Goal: Task Accomplishment & Management: Complete application form

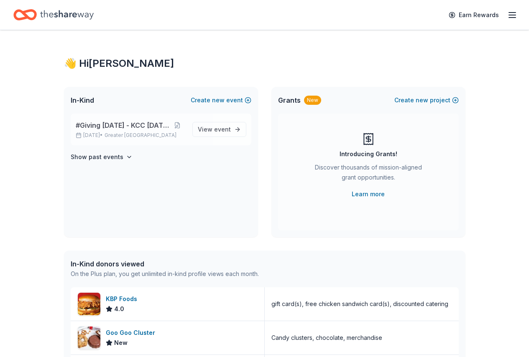
click at [124, 131] on div "#Giving Tuesday - KCC Spirit Day Dec 02, 2025 • Greater NYC" at bounding box center [131, 129] width 110 height 18
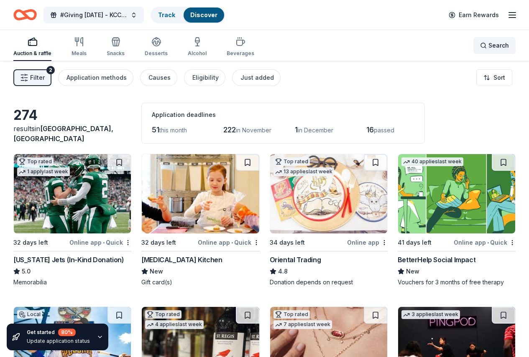
click at [480, 47] on div "Search" at bounding box center [494, 46] width 29 height 10
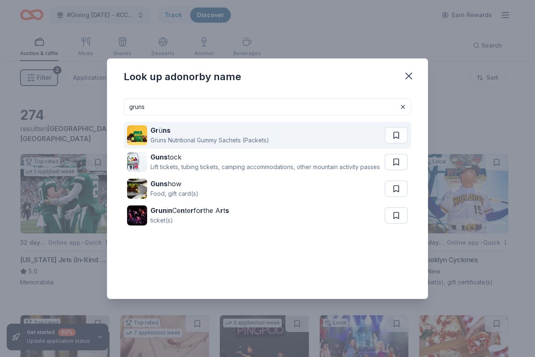
type input "gruns"
click at [179, 138] on div "Grüns Nutritional Gummy Sachets (Packets)" at bounding box center [210, 140] width 119 height 10
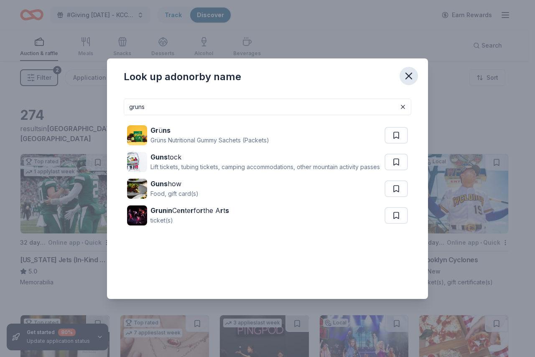
click at [412, 74] on icon "button" at bounding box center [409, 76] width 6 height 6
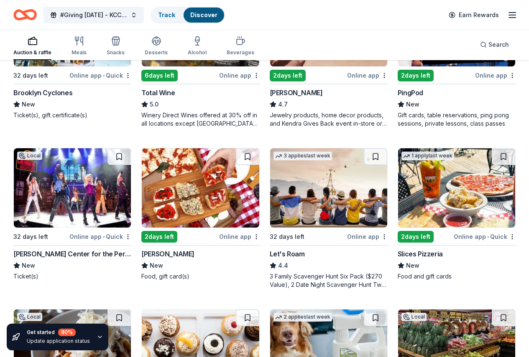
scroll to position [382, 0]
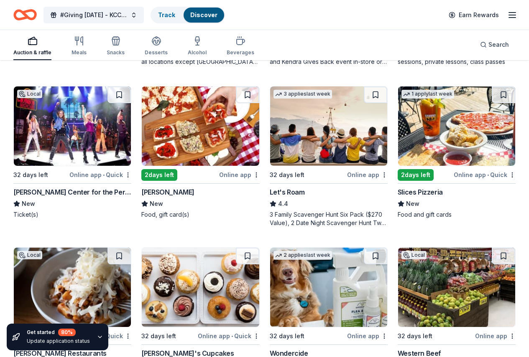
click at [270, 197] on div "Let's Roam" at bounding box center [287, 192] width 35 height 10
click at [480, 46] on div "Search" at bounding box center [494, 45] width 29 height 10
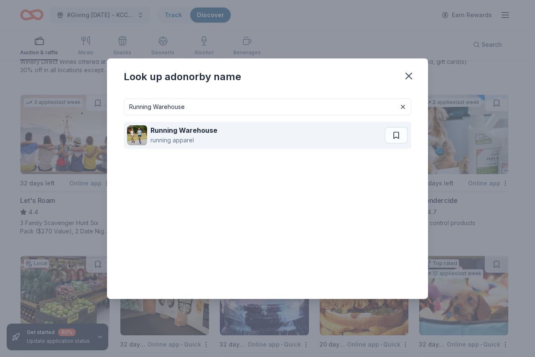
type input "Running Warehouse"
click at [168, 136] on div "running apparel" at bounding box center [184, 140] width 67 height 10
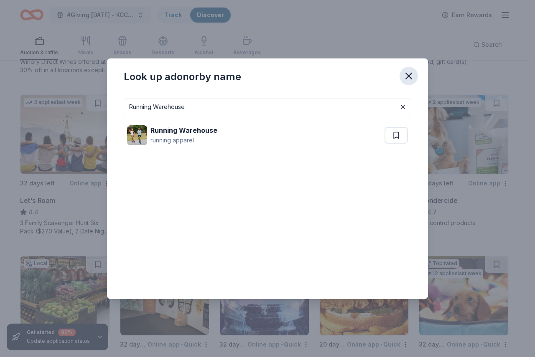
click at [409, 75] on icon "button" at bounding box center [409, 76] width 12 height 12
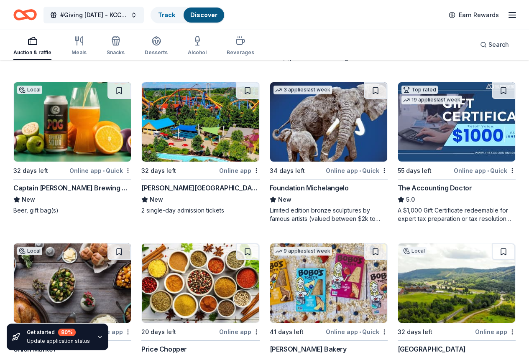
scroll to position [934, 0]
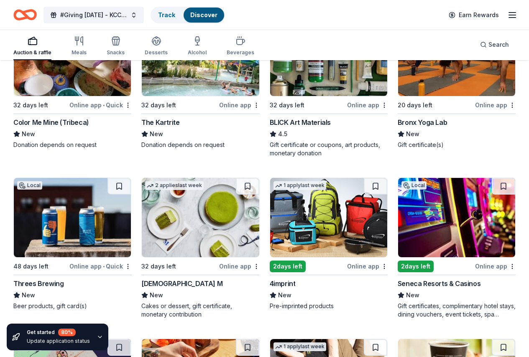
scroll to position [2248, 0]
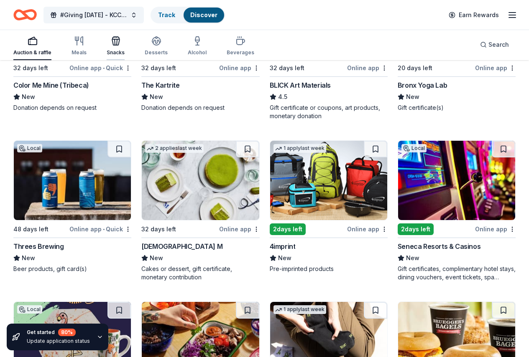
click at [117, 43] on icon "button" at bounding box center [116, 41] width 10 height 10
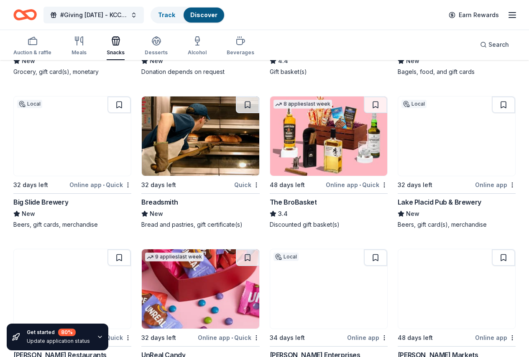
scroll to position [465, 0]
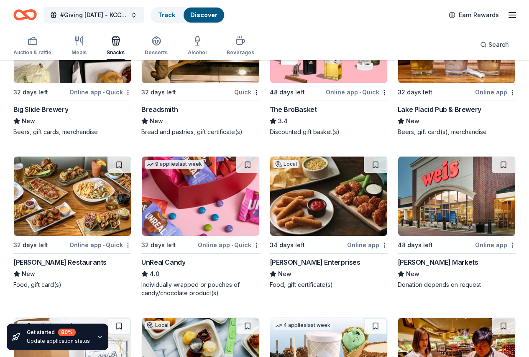
click at [259, 157] on img at bounding box center [200, 196] width 117 height 79
click at [38, 41] on icon "button" at bounding box center [33, 41] width 10 height 10
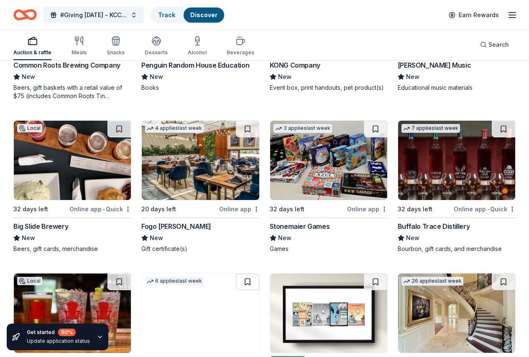
scroll to position [2922, 0]
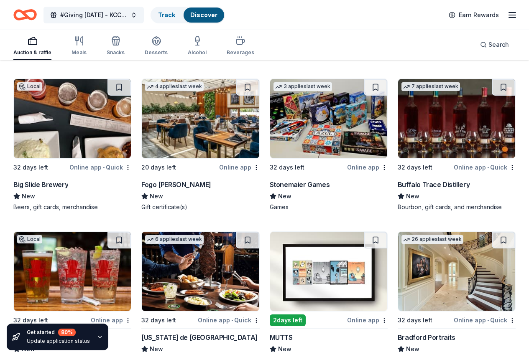
scroll to position [3055, 0]
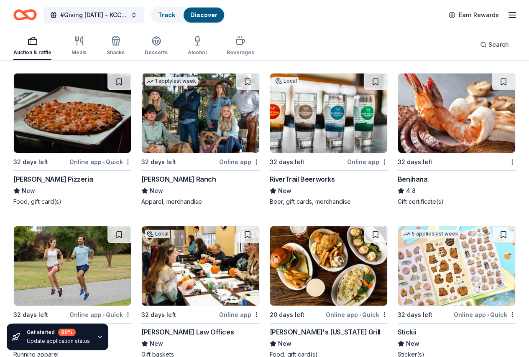
scroll to position [3437, 0]
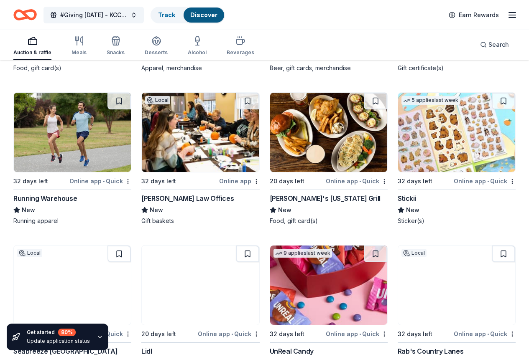
scroll to position [3566, 0]
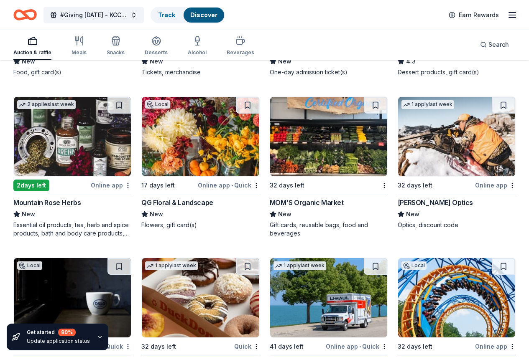
scroll to position [4537, 0]
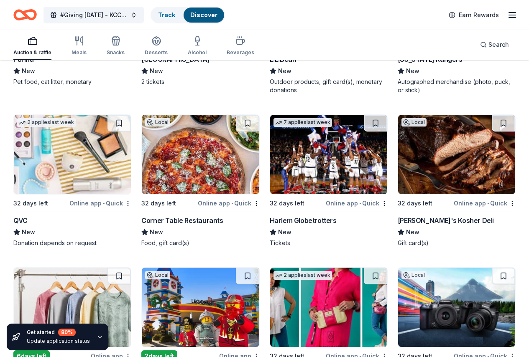
scroll to position [8621, 0]
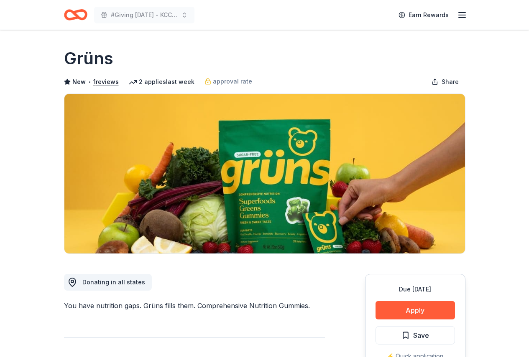
click at [250, 190] on img at bounding box center [264, 174] width 401 height 160
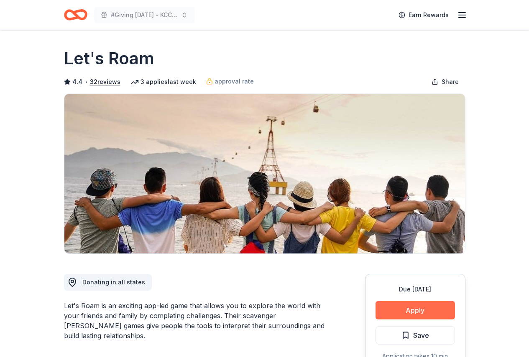
click at [413, 309] on button "Apply" at bounding box center [414, 310] width 79 height 18
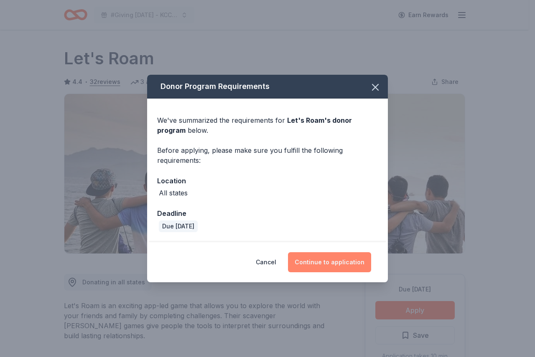
click at [351, 256] on button "Continue to application" at bounding box center [329, 263] width 83 height 20
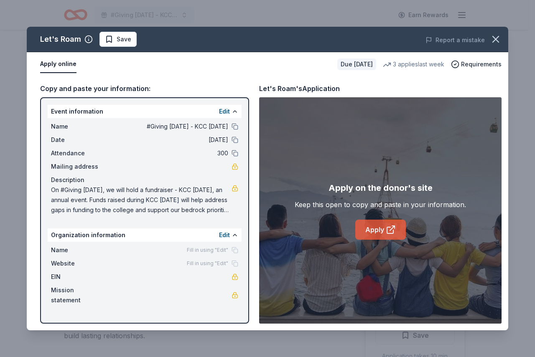
click at [370, 231] on link "Apply" at bounding box center [380, 230] width 51 height 20
click at [493, 38] on icon "button" at bounding box center [496, 39] width 12 height 12
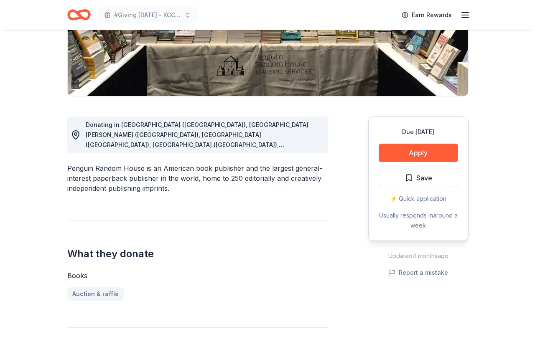
scroll to position [159, 0]
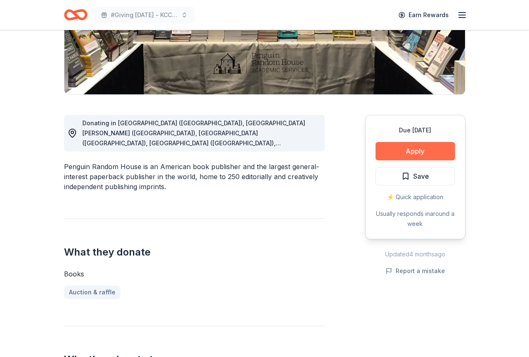
click at [413, 154] on button "Apply" at bounding box center [414, 151] width 79 height 18
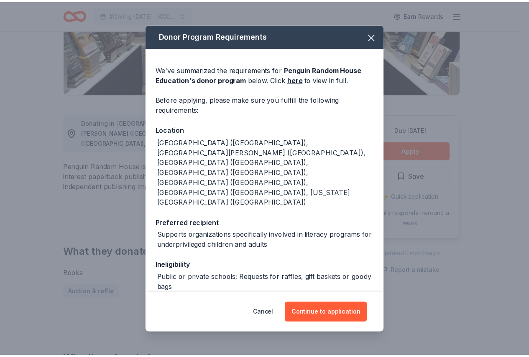
scroll to position [27, 0]
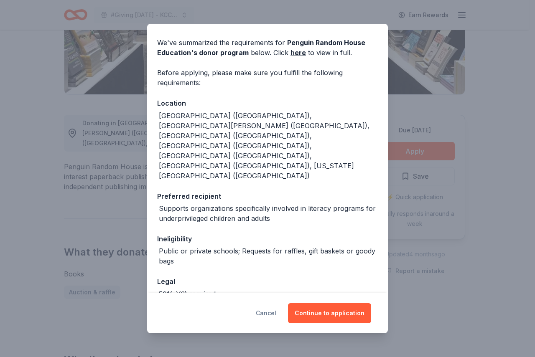
click at [274, 315] on button "Cancel" at bounding box center [266, 314] width 20 height 20
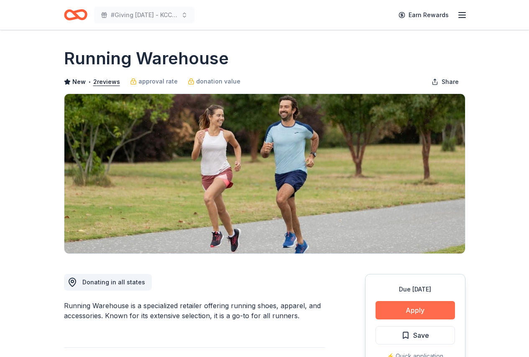
click at [393, 313] on button "Apply" at bounding box center [414, 310] width 79 height 18
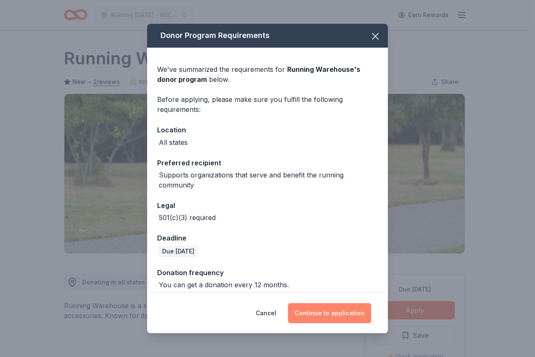
click at [327, 314] on button "Continue to application" at bounding box center [329, 314] width 83 height 20
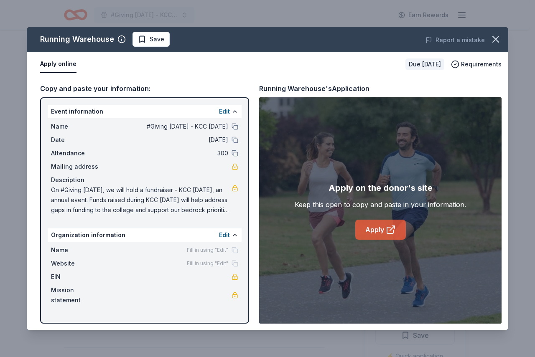
click at [375, 229] on link "Apply" at bounding box center [380, 230] width 51 height 20
click at [496, 33] on icon "button" at bounding box center [496, 39] width 12 height 12
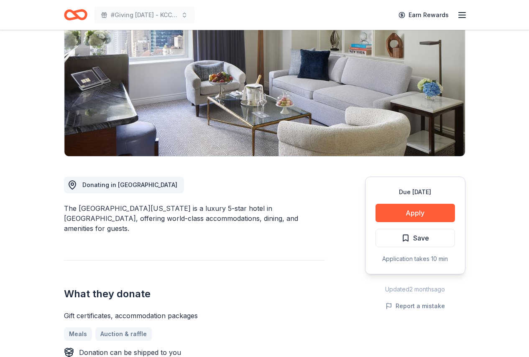
scroll to position [99, 0]
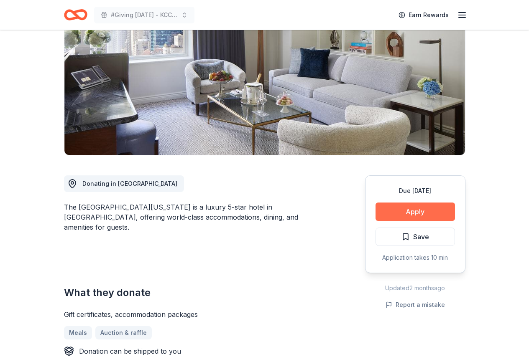
click at [401, 212] on button "Apply" at bounding box center [414, 212] width 79 height 18
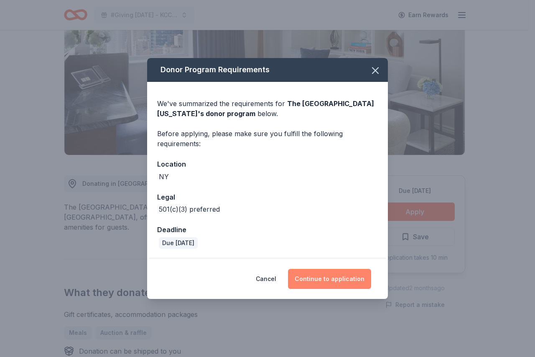
click at [332, 286] on button "Continue to application" at bounding box center [329, 279] width 83 height 20
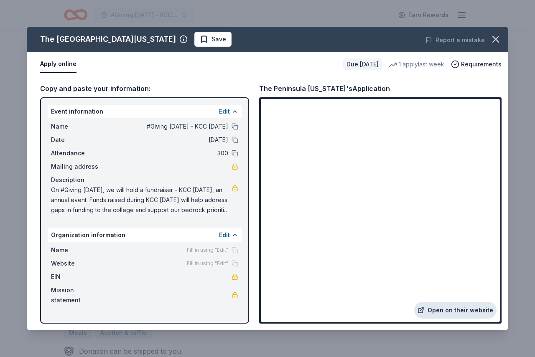
click at [448, 311] on link "Open on their website" at bounding box center [455, 310] width 82 height 17
click at [500, 40] on icon "button" at bounding box center [496, 39] width 12 height 12
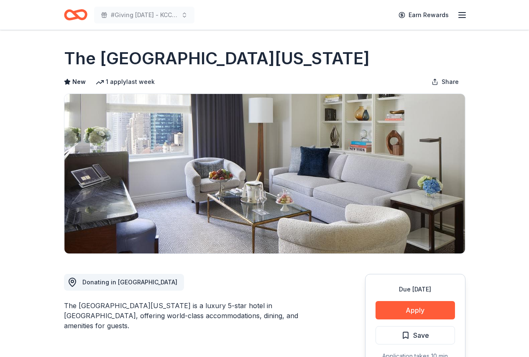
drag, startPoint x: 65, startPoint y: 56, endPoint x: 295, endPoint y: 67, distance: 229.8
click at [295, 67] on div "The [GEOGRAPHIC_DATA][US_STATE]" at bounding box center [264, 58] width 401 height 23
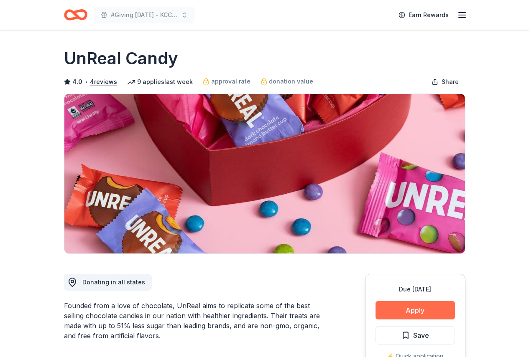
click at [416, 309] on button "Apply" at bounding box center [414, 310] width 79 height 18
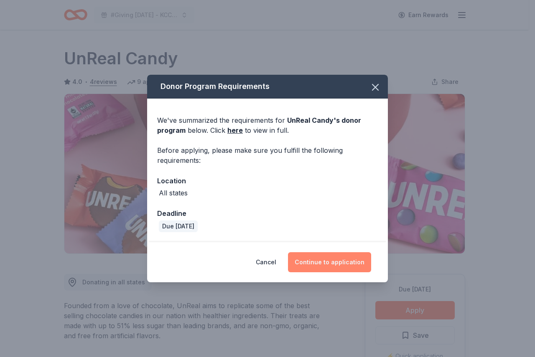
click at [323, 260] on button "Continue to application" at bounding box center [329, 263] width 83 height 20
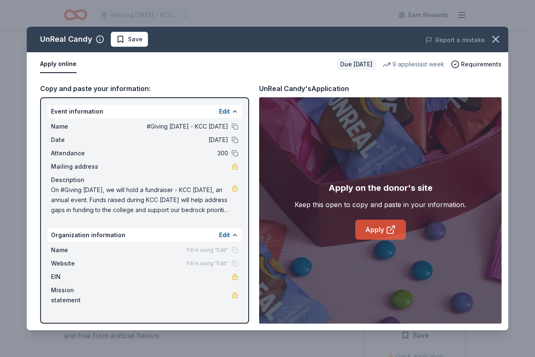
click at [366, 227] on link "Apply" at bounding box center [380, 230] width 51 height 20
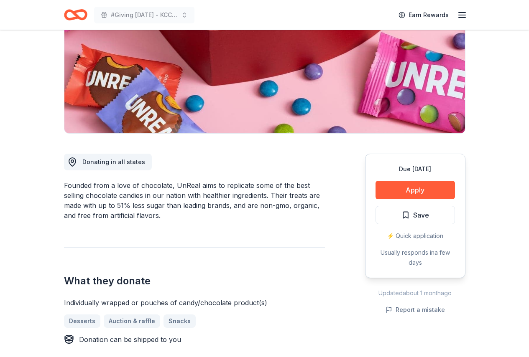
scroll to position [130, 0]
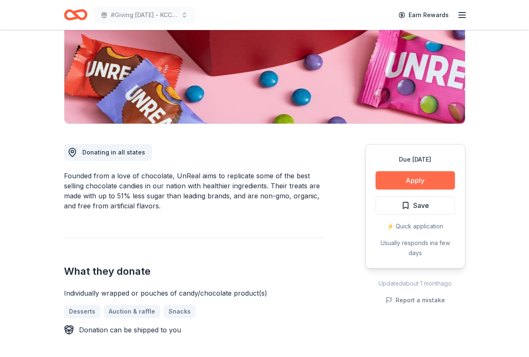
click at [387, 185] on button "Apply" at bounding box center [414, 180] width 79 height 18
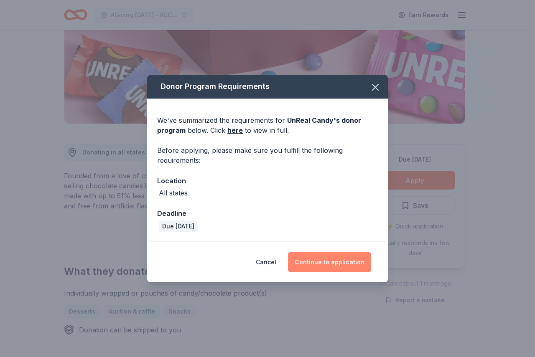
click at [337, 270] on button "Continue to application" at bounding box center [329, 263] width 83 height 20
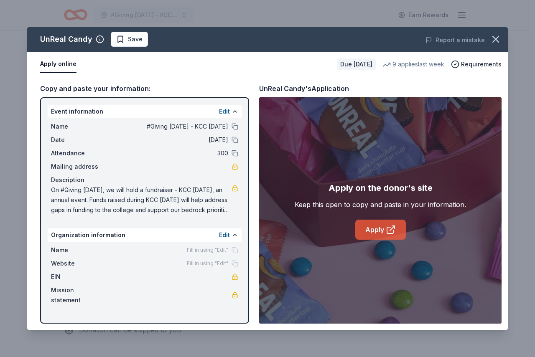
click at [361, 229] on link "Apply" at bounding box center [380, 230] width 51 height 20
click at [495, 40] on icon "button" at bounding box center [496, 39] width 6 height 6
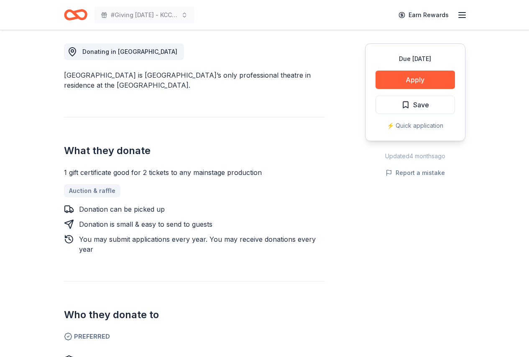
scroll to position [232, 0]
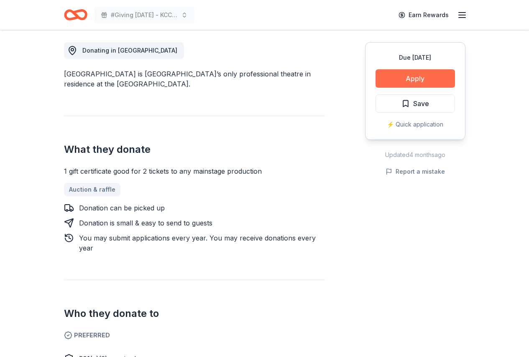
click at [403, 78] on button "Apply" at bounding box center [414, 78] width 79 height 18
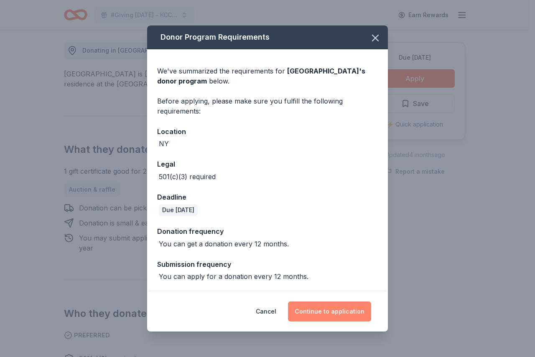
click at [333, 314] on button "Continue to application" at bounding box center [329, 312] width 83 height 20
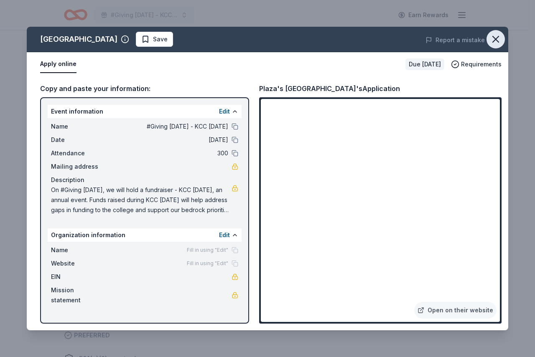
click at [495, 37] on icon "button" at bounding box center [496, 39] width 12 height 12
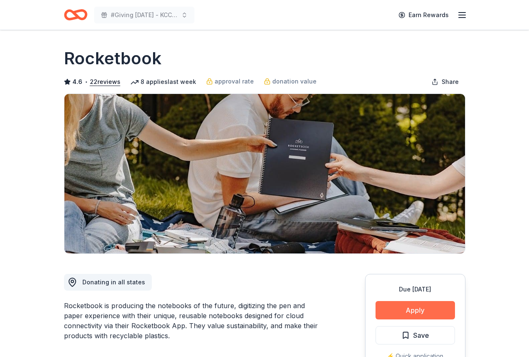
click at [412, 306] on button "Apply" at bounding box center [414, 310] width 79 height 18
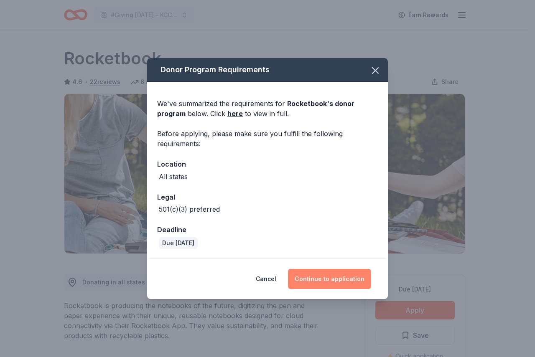
click at [344, 272] on button "Continue to application" at bounding box center [329, 279] width 83 height 20
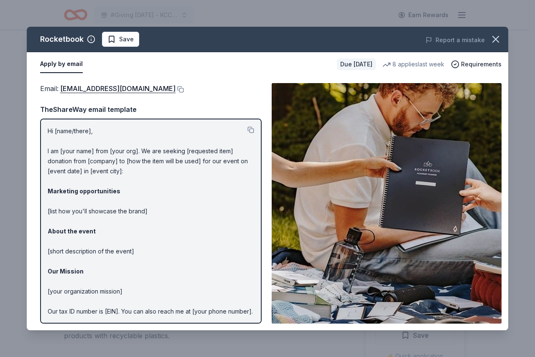
drag, startPoint x: 59, startPoint y: 87, endPoint x: 175, endPoint y: 82, distance: 115.5
click at [175, 82] on div "Email : [EMAIL_ADDRESS][DOMAIN_NAME] Email : [EMAIL_ADDRESS][DOMAIN_NAME] TheSh…" at bounding box center [268, 204] width 482 height 254
drag, startPoint x: 51, startPoint y: 142, endPoint x: 193, endPoint y: 172, distance: 144.6
click at [193, 172] on p "Hi [name/there], I am [your name] from [your org]. We are seeking [requested it…" at bounding box center [151, 236] width 207 height 221
click at [248, 131] on button at bounding box center [251, 130] width 7 height 7
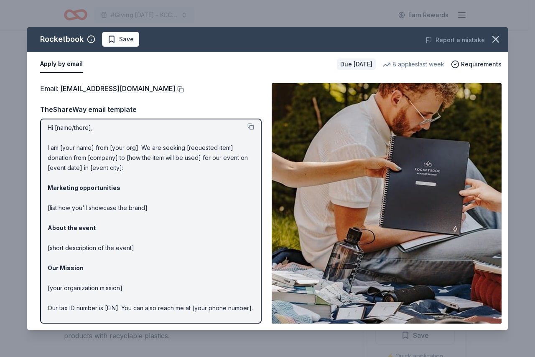
scroll to position [2, 0]
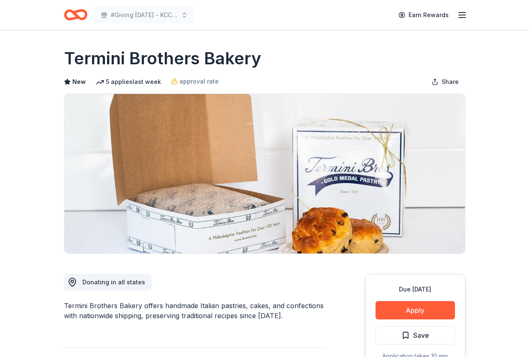
drag, startPoint x: 53, startPoint y: 56, endPoint x: 245, endPoint y: 54, distance: 191.5
click at [407, 307] on button "Apply" at bounding box center [414, 310] width 79 height 18
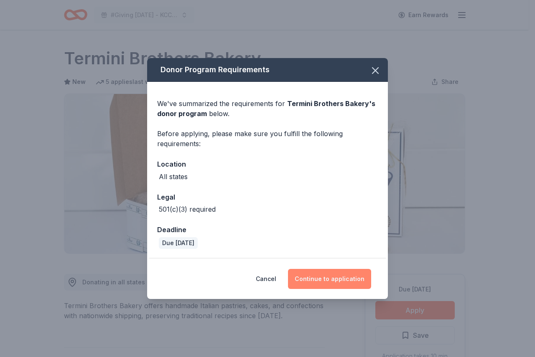
click at [320, 279] on button "Continue to application" at bounding box center [329, 279] width 83 height 20
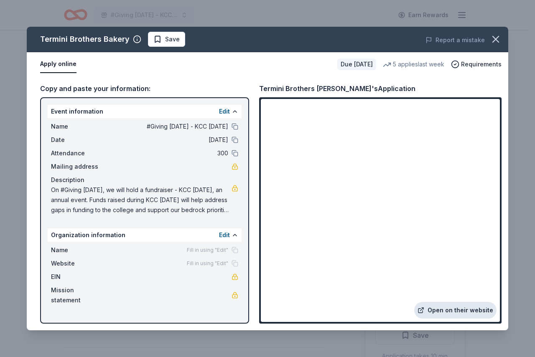
click at [451, 309] on link "Open on their website" at bounding box center [455, 310] width 82 height 17
click at [495, 40] on icon "button" at bounding box center [496, 39] width 6 height 6
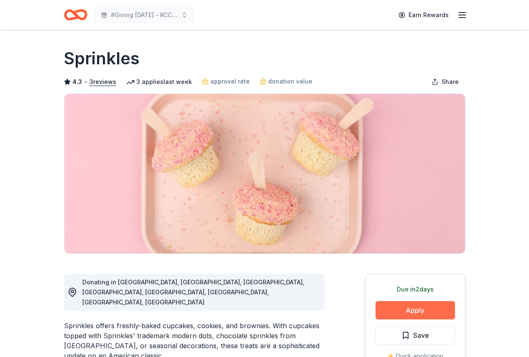
click at [413, 308] on button "Apply" at bounding box center [414, 310] width 79 height 18
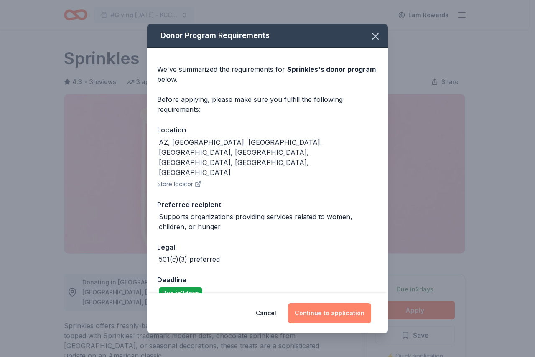
click at [339, 304] on button "Continue to application" at bounding box center [329, 314] width 83 height 20
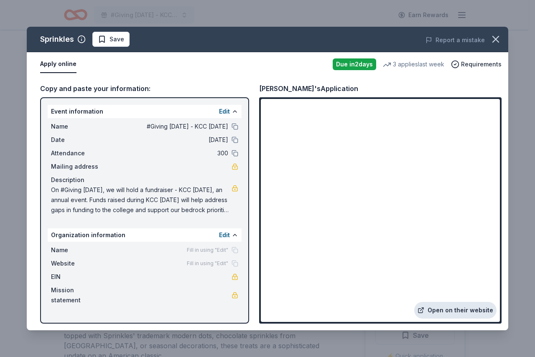
click at [449, 312] on link "Open on their website" at bounding box center [455, 310] width 82 height 17
click at [493, 36] on icon "button" at bounding box center [496, 39] width 12 height 12
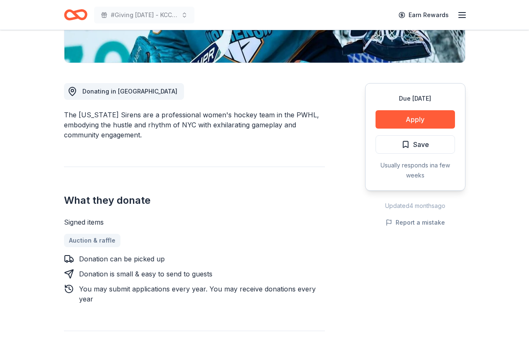
scroll to position [118, 0]
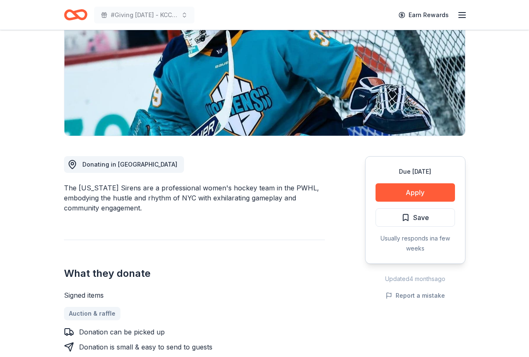
drag, startPoint x: 526, startPoint y: 87, endPoint x: 515, endPoint y: 44, distance: 43.7
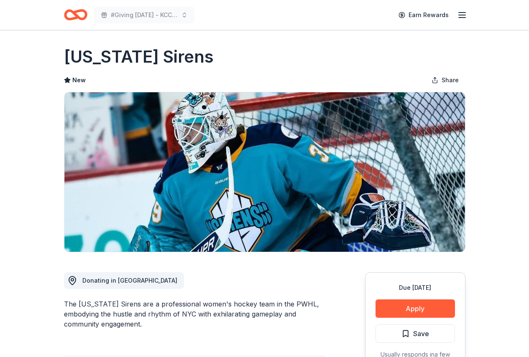
scroll to position [0, 0]
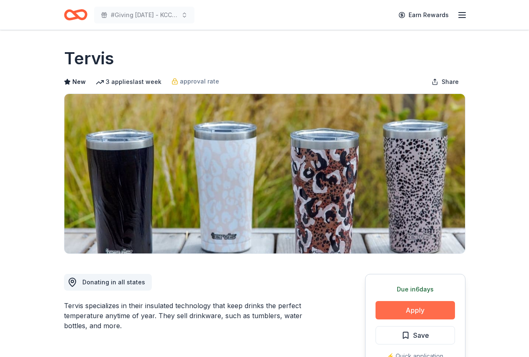
click at [408, 309] on button "Apply" at bounding box center [414, 310] width 79 height 18
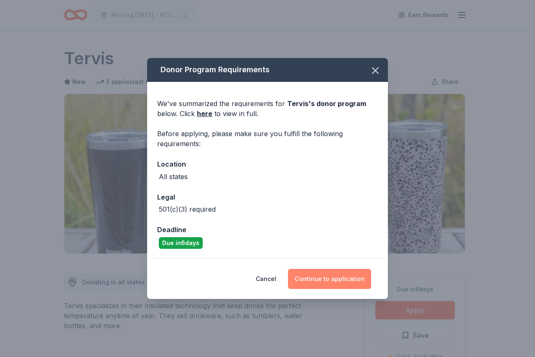
click at [352, 282] on button "Continue to application" at bounding box center [329, 279] width 83 height 20
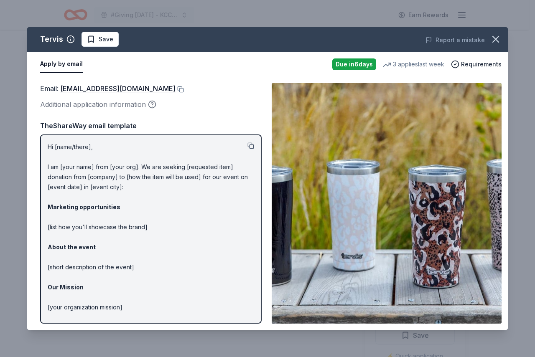
click at [248, 145] on button at bounding box center [251, 146] width 7 height 7
click at [493, 41] on icon "button" at bounding box center [496, 39] width 12 height 12
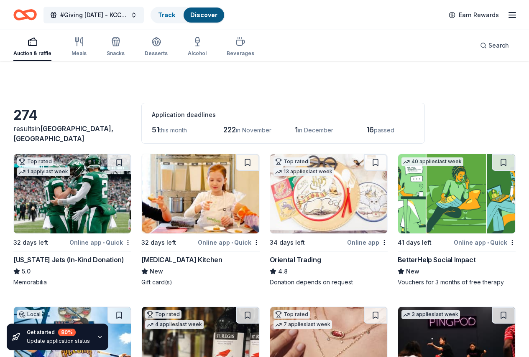
scroll to position [8621, 0]
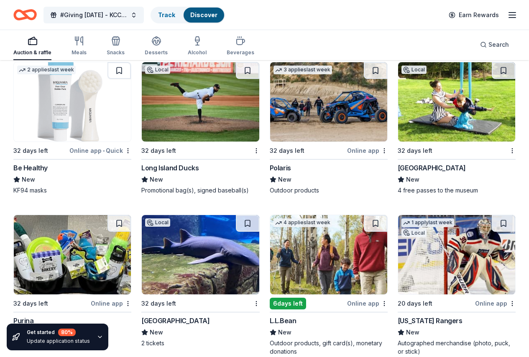
scroll to position [8127, 0]
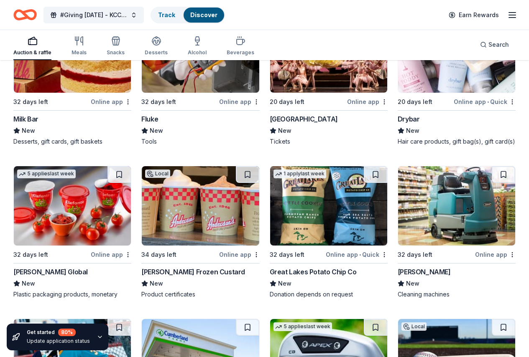
scroll to position [5363, 0]
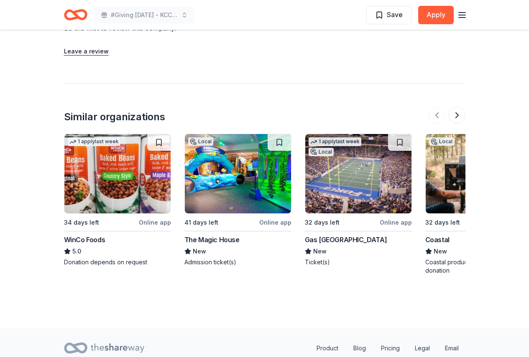
scroll to position [807, 0]
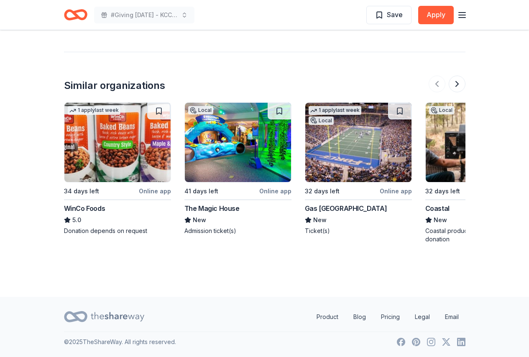
click at [243, 146] on img at bounding box center [238, 142] width 106 height 79
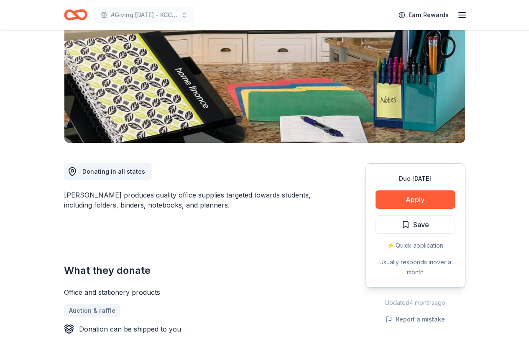
scroll to position [118, 0]
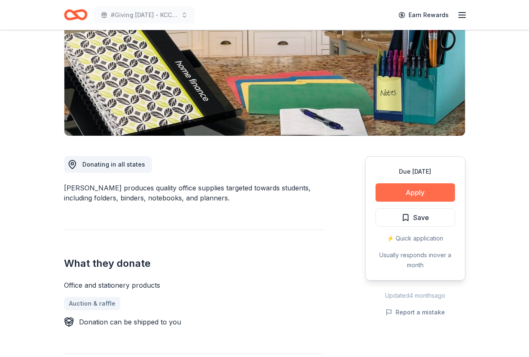
click at [419, 187] on button "Apply" at bounding box center [414, 193] width 79 height 18
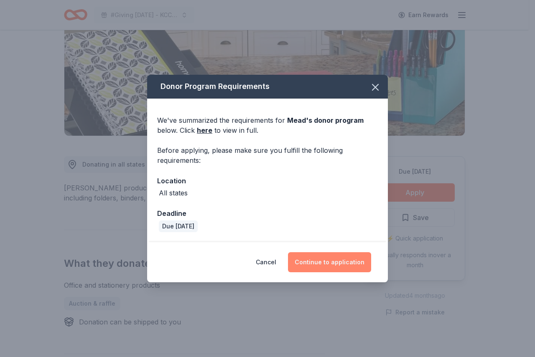
click at [329, 270] on button "Continue to application" at bounding box center [329, 263] width 83 height 20
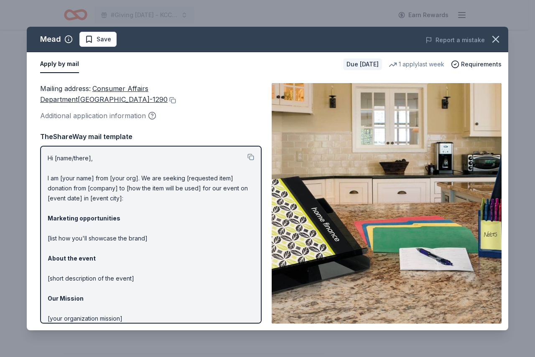
click at [500, 38] on icon "button" at bounding box center [496, 39] width 12 height 12
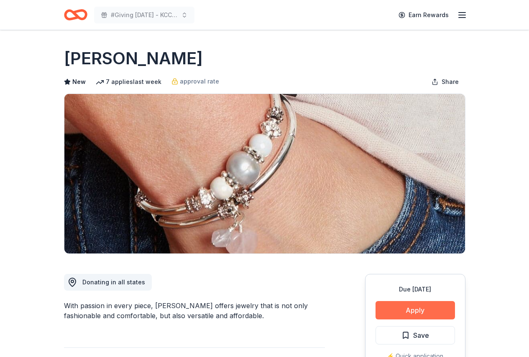
click at [414, 311] on button "Apply" at bounding box center [414, 310] width 79 height 18
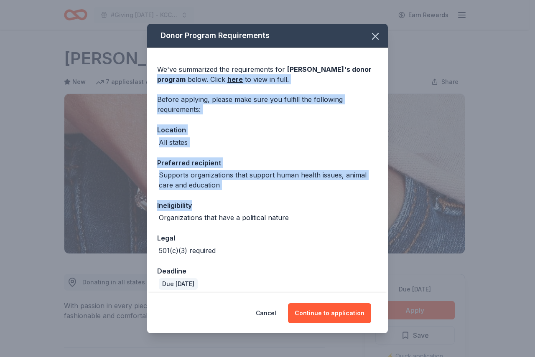
drag, startPoint x: 390, startPoint y: 70, endPoint x: 404, endPoint y: 191, distance: 121.3
click at [406, 196] on div "Donor Program Requirements We've summarized the requirements for Lizzy James 's…" at bounding box center [267, 178] width 535 height 357
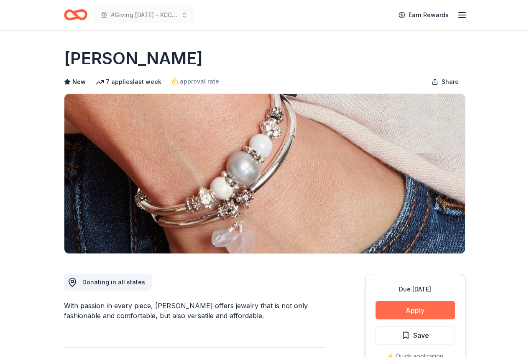
click at [404, 308] on button "Apply" at bounding box center [414, 310] width 79 height 18
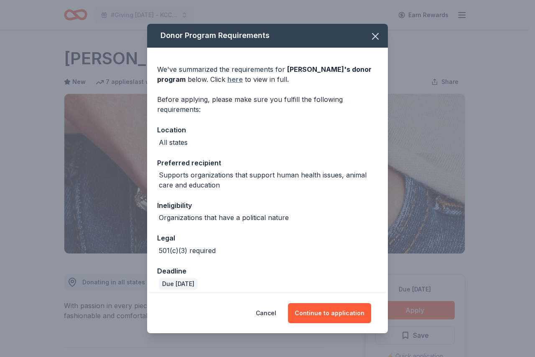
click at [232, 82] on link "here" at bounding box center [234, 79] width 15 height 10
click at [328, 315] on button "Continue to application" at bounding box center [329, 314] width 83 height 20
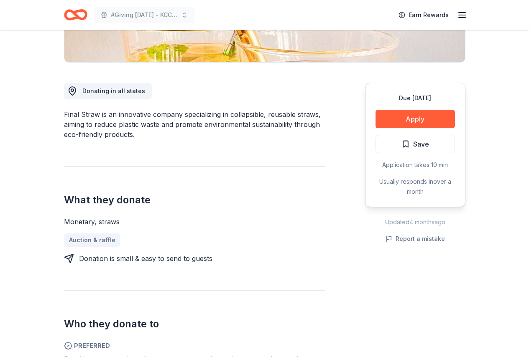
scroll to position [204, 0]
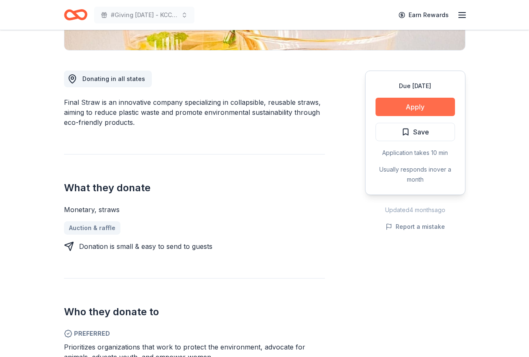
click at [393, 110] on button "Apply" at bounding box center [414, 107] width 79 height 18
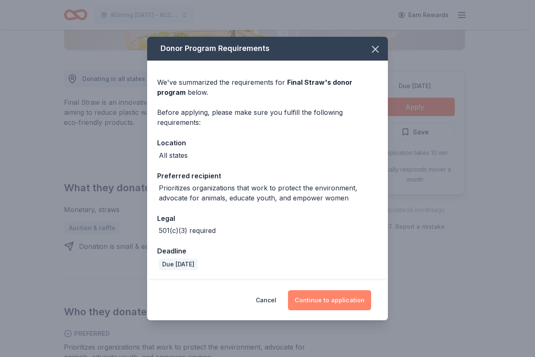
click at [313, 298] on button "Continue to application" at bounding box center [329, 301] width 83 height 20
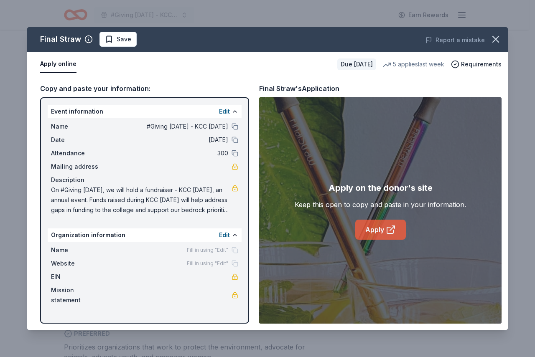
click at [384, 234] on link "Apply" at bounding box center [380, 230] width 51 height 20
click at [494, 37] on icon "button" at bounding box center [496, 39] width 6 height 6
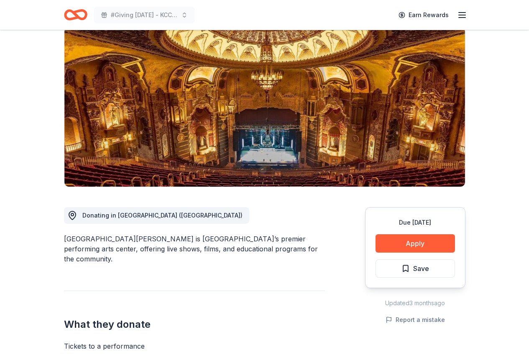
scroll to position [110, 0]
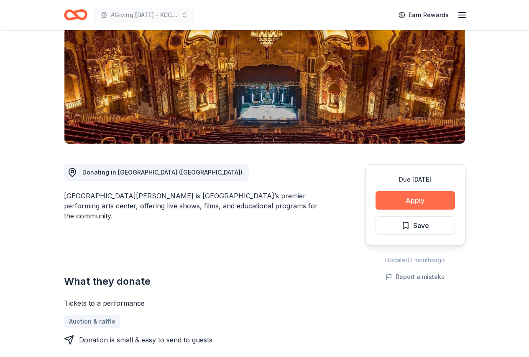
click at [403, 200] on button "Apply" at bounding box center [414, 200] width 79 height 18
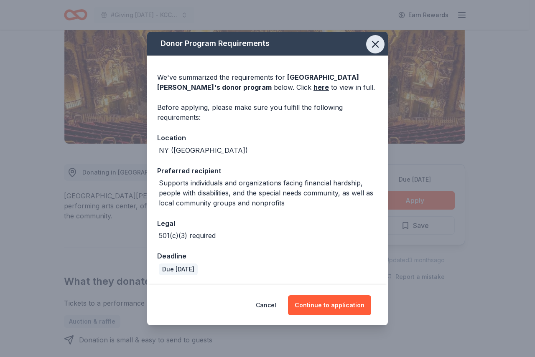
click at [373, 44] on icon "button" at bounding box center [376, 44] width 12 height 12
